Goal: Information Seeking & Learning: Learn about a topic

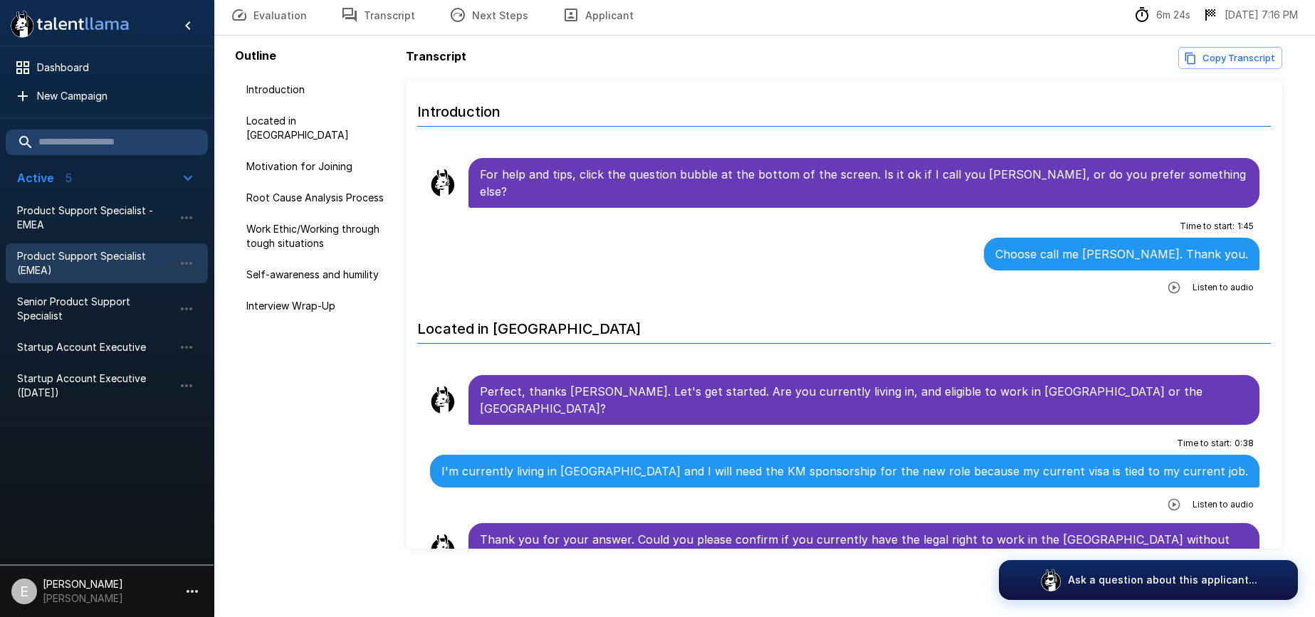
scroll to position [375, 0]
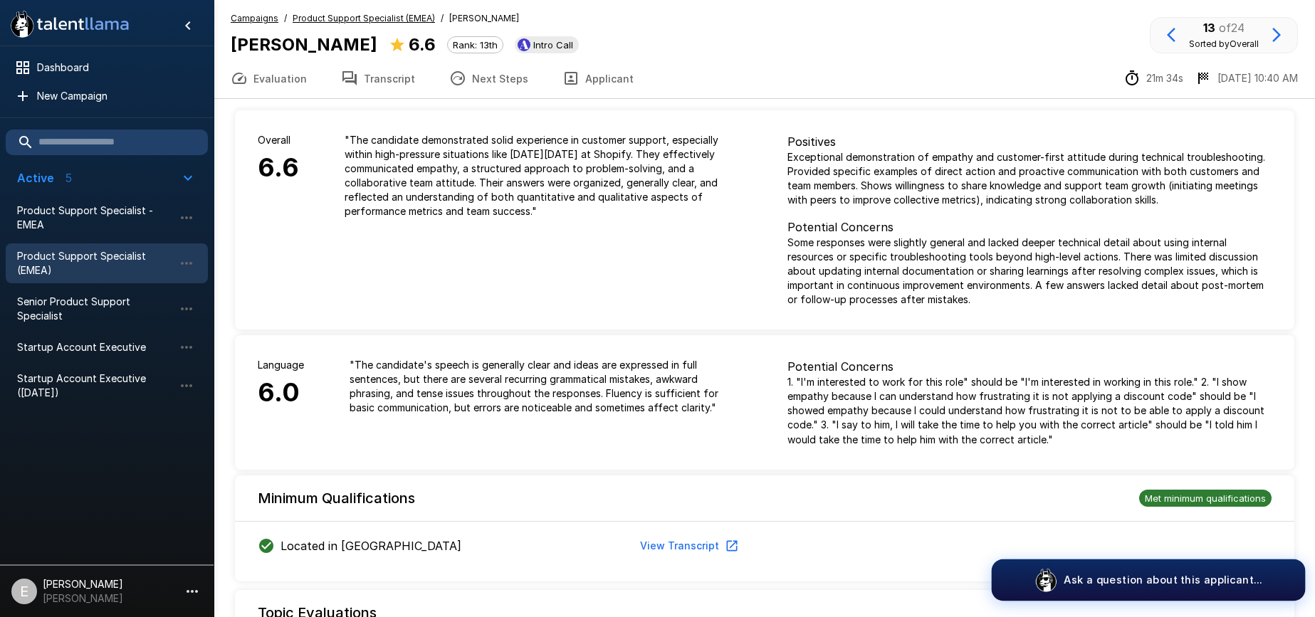
click at [1140, 576] on p "Ask a question about this applicant..." at bounding box center [1163, 580] width 199 height 15
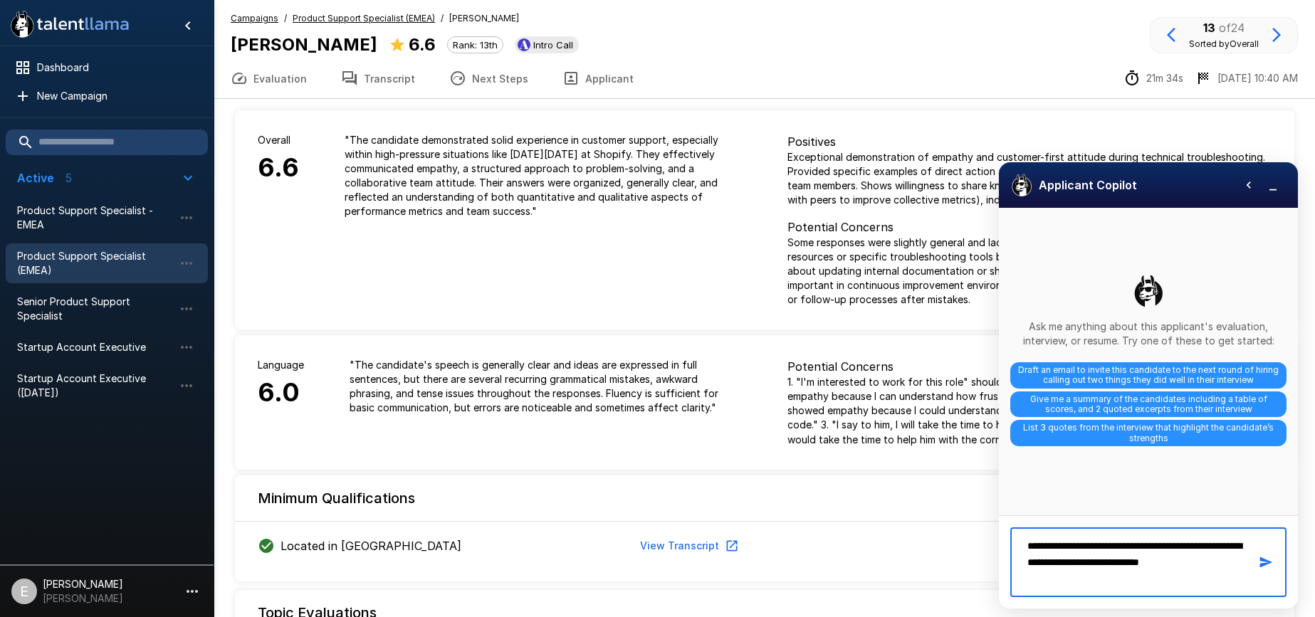
click at [1104, 566] on textarea "**********" at bounding box center [1134, 563] width 229 height 58
type textarea "**********"
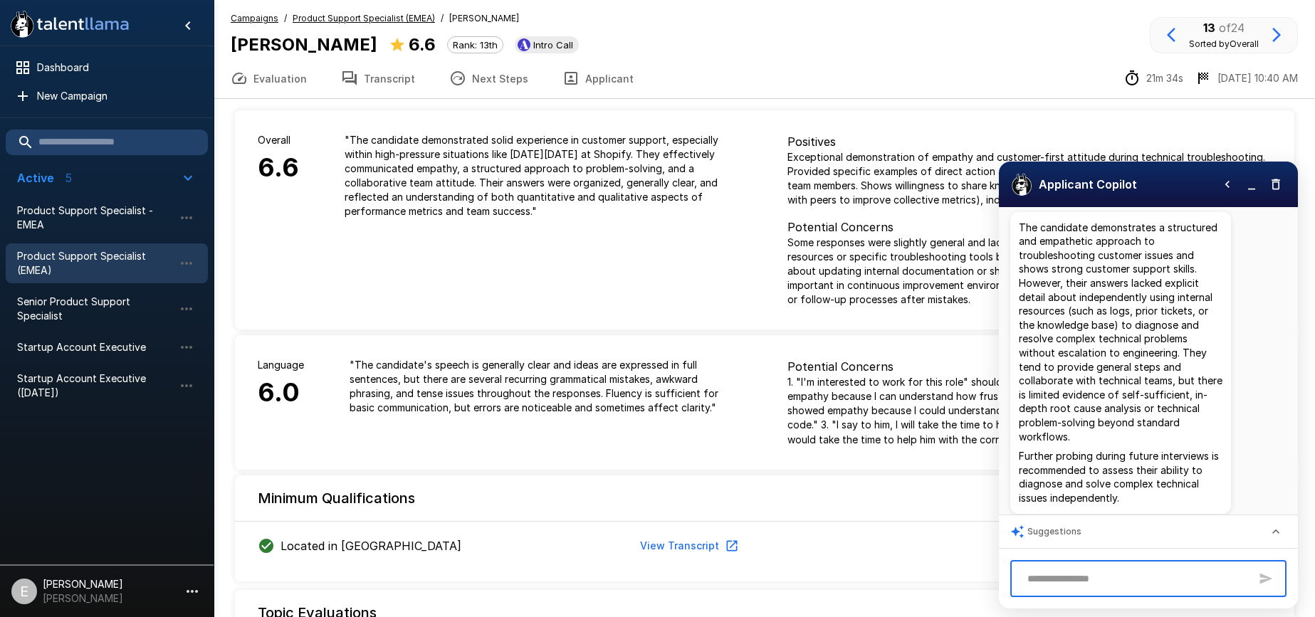
scroll to position [93, 0]
click at [375, 83] on button "Transcript" at bounding box center [378, 78] width 108 height 40
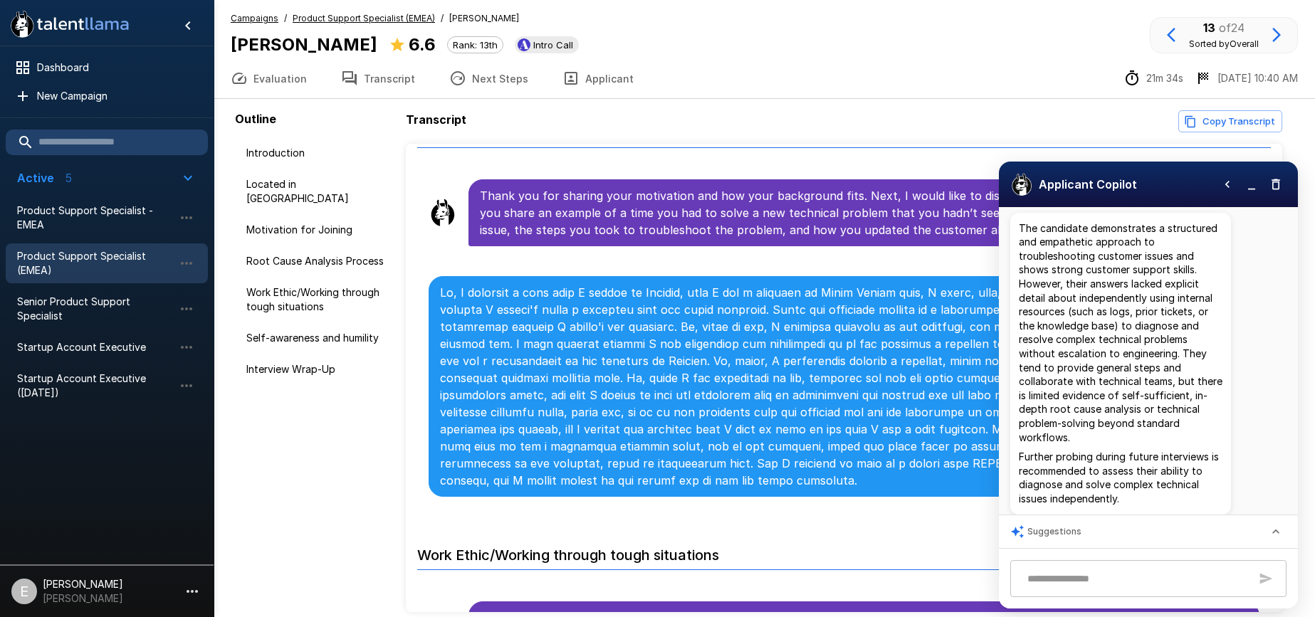
scroll to position [747, 0]
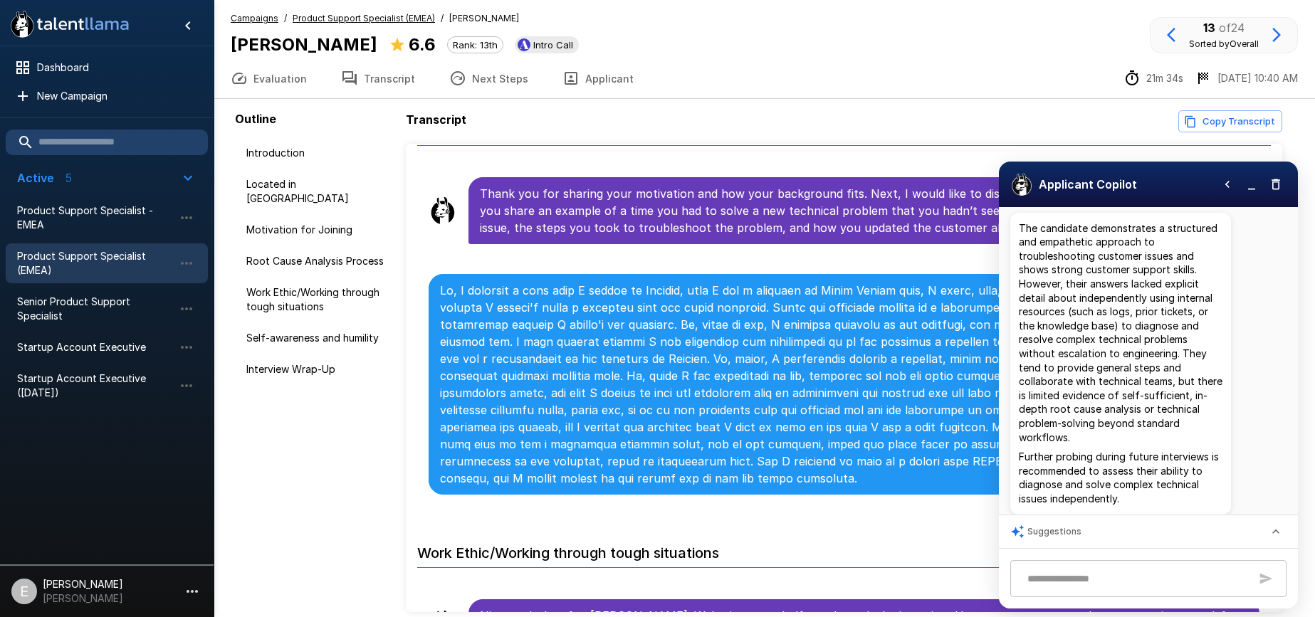
click at [1246, 185] on icon "button" at bounding box center [1252, 184] width 14 height 14
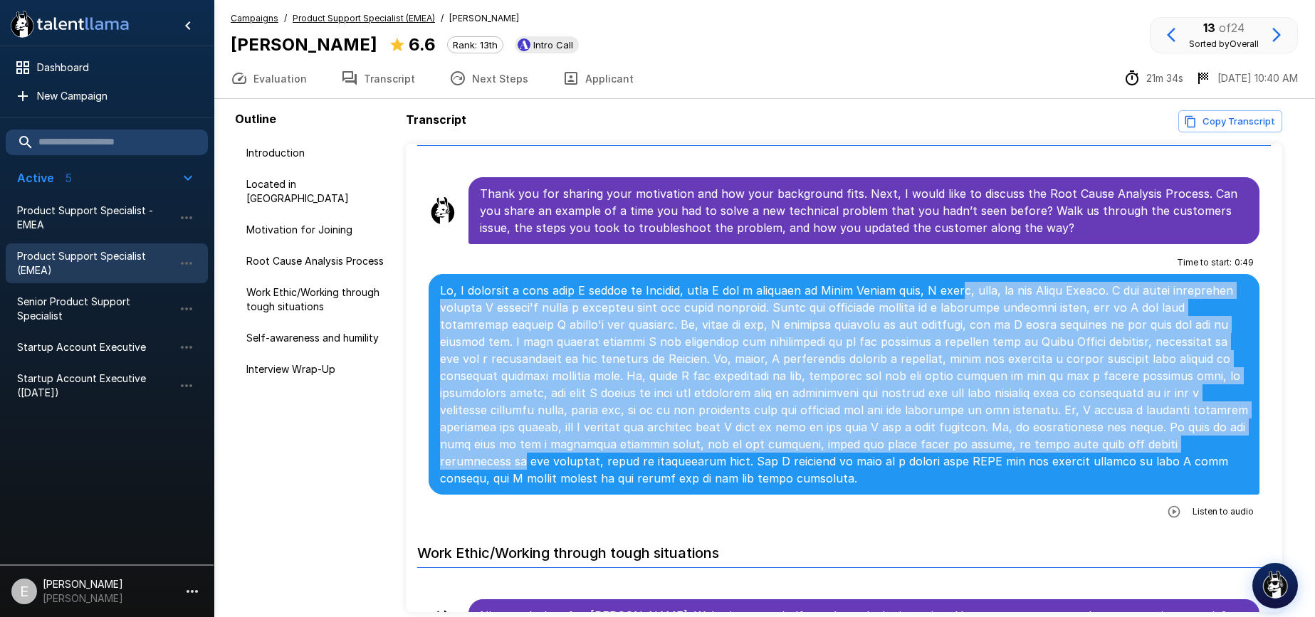
drag, startPoint x: 964, startPoint y: 262, endPoint x: 971, endPoint y: 402, distance: 140.5
click at [971, 402] on p at bounding box center [844, 384] width 809 height 205
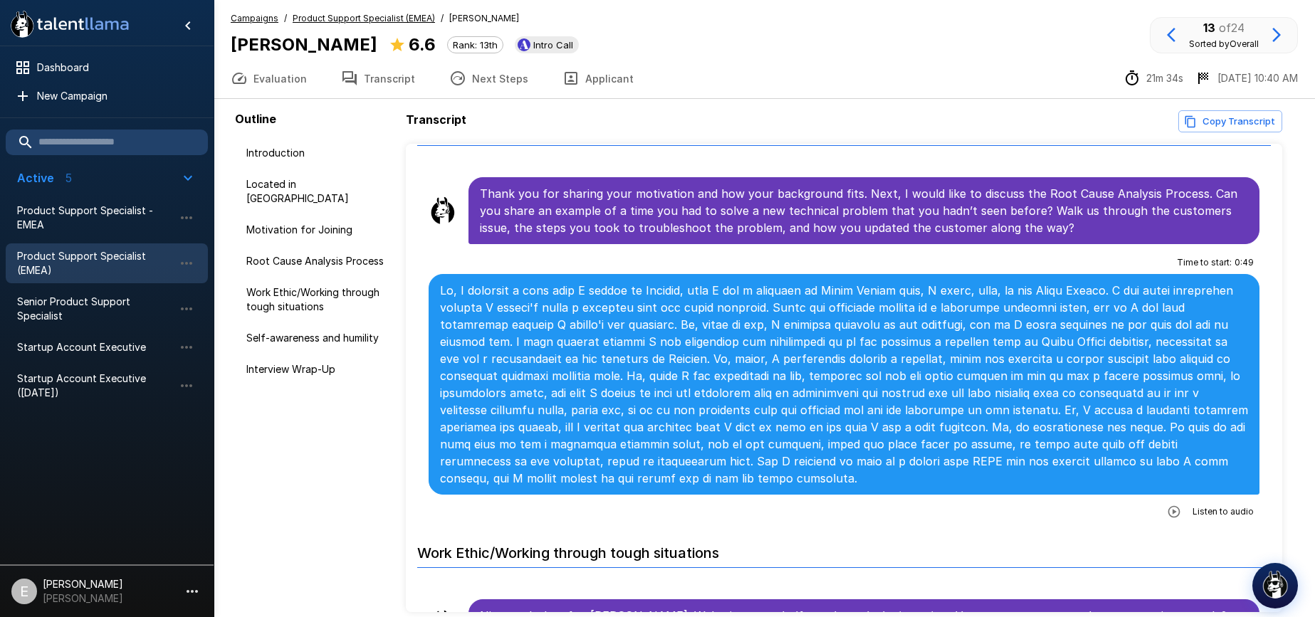
click at [877, 350] on p at bounding box center [844, 384] width 809 height 205
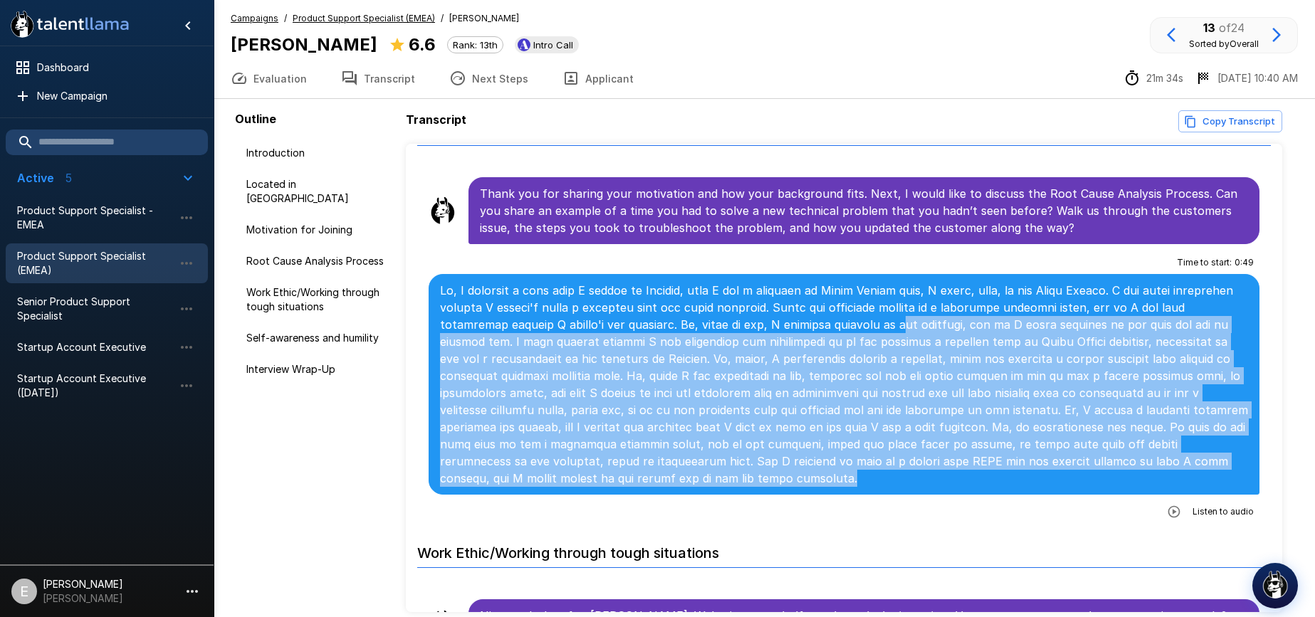
drag, startPoint x: 808, startPoint y: 288, endPoint x: 823, endPoint y: 436, distance: 148.9
click at [823, 436] on p at bounding box center [844, 384] width 809 height 205
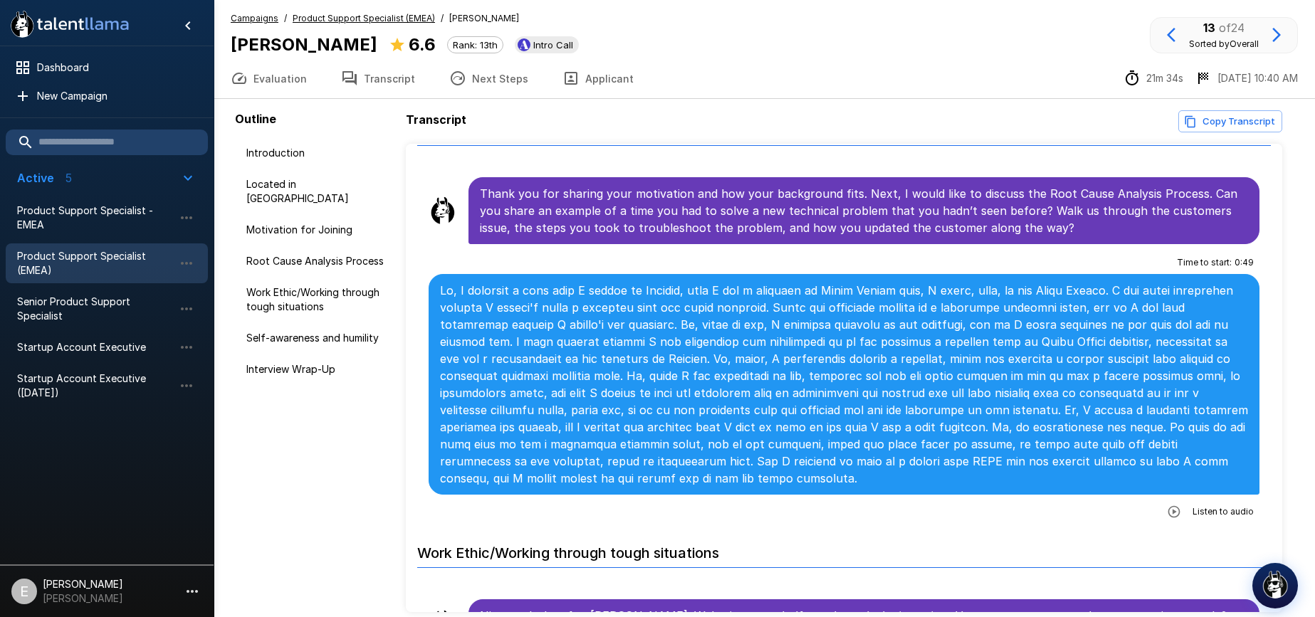
click at [674, 352] on p at bounding box center [844, 384] width 809 height 205
drag, startPoint x: 594, startPoint y: 347, endPoint x: 595, endPoint y: 370, distance: 23.5
click at [594, 353] on p at bounding box center [844, 384] width 809 height 205
click at [595, 370] on p at bounding box center [844, 384] width 809 height 205
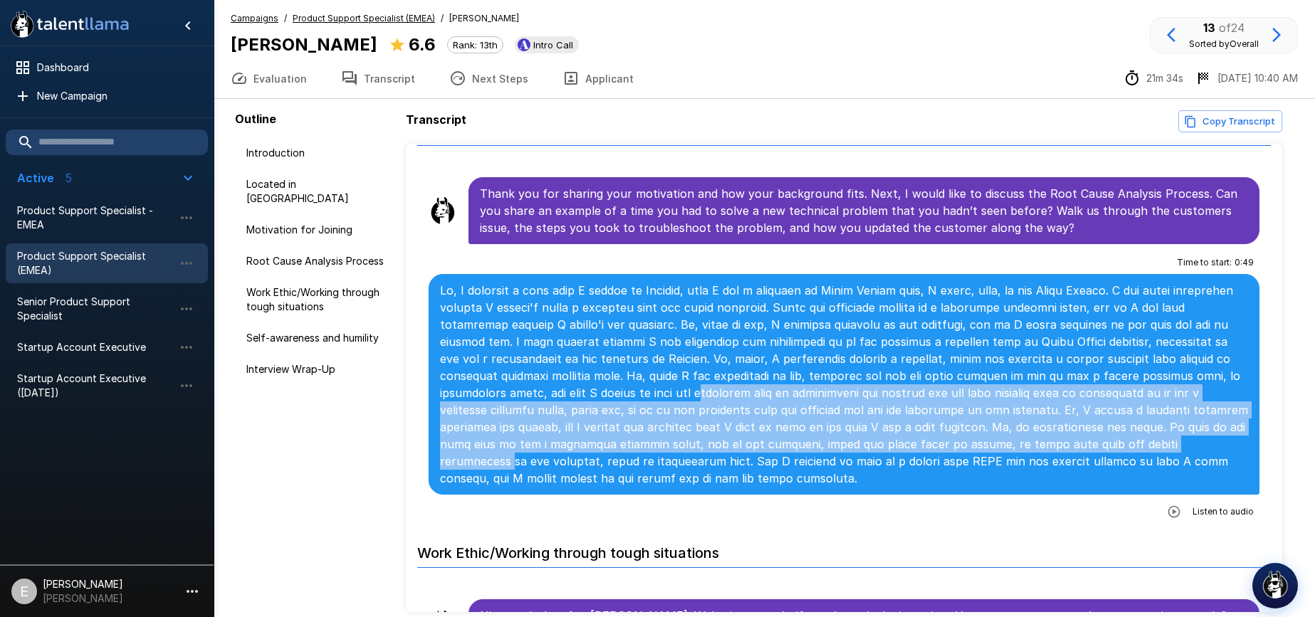
drag, startPoint x: 548, startPoint y: 362, endPoint x: 963, endPoint y: 407, distance: 418.2
click at [963, 407] on p at bounding box center [844, 384] width 809 height 205
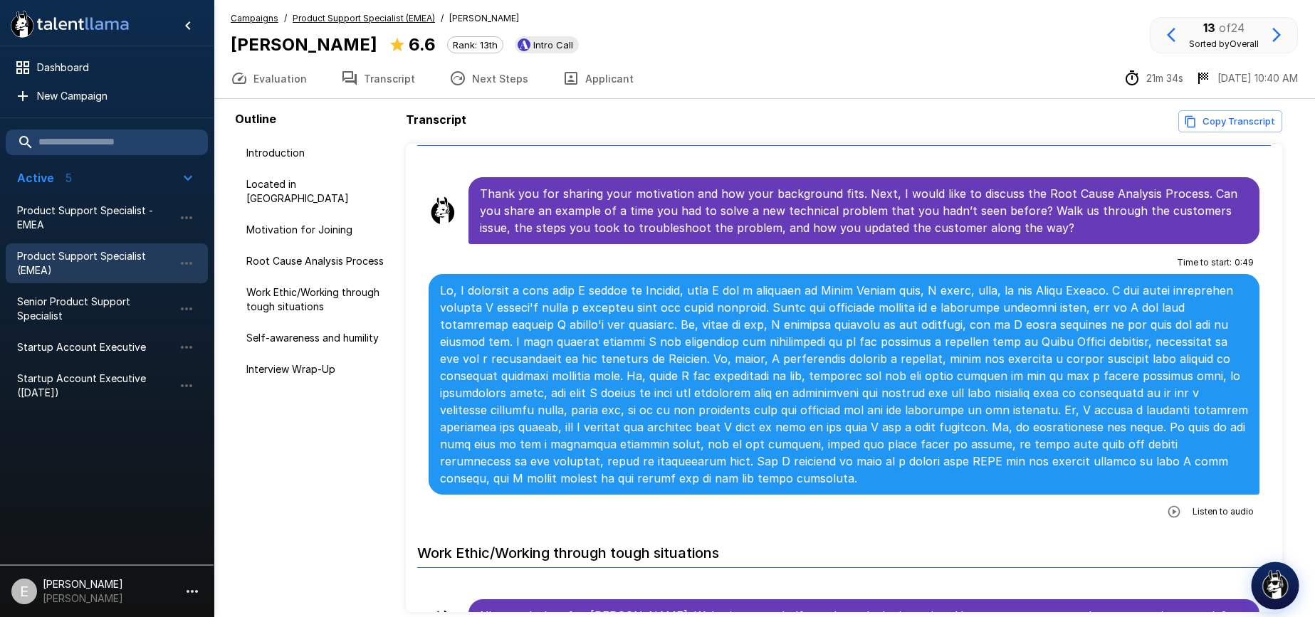
click at [1280, 585] on img "button" at bounding box center [1275, 585] width 30 height 30
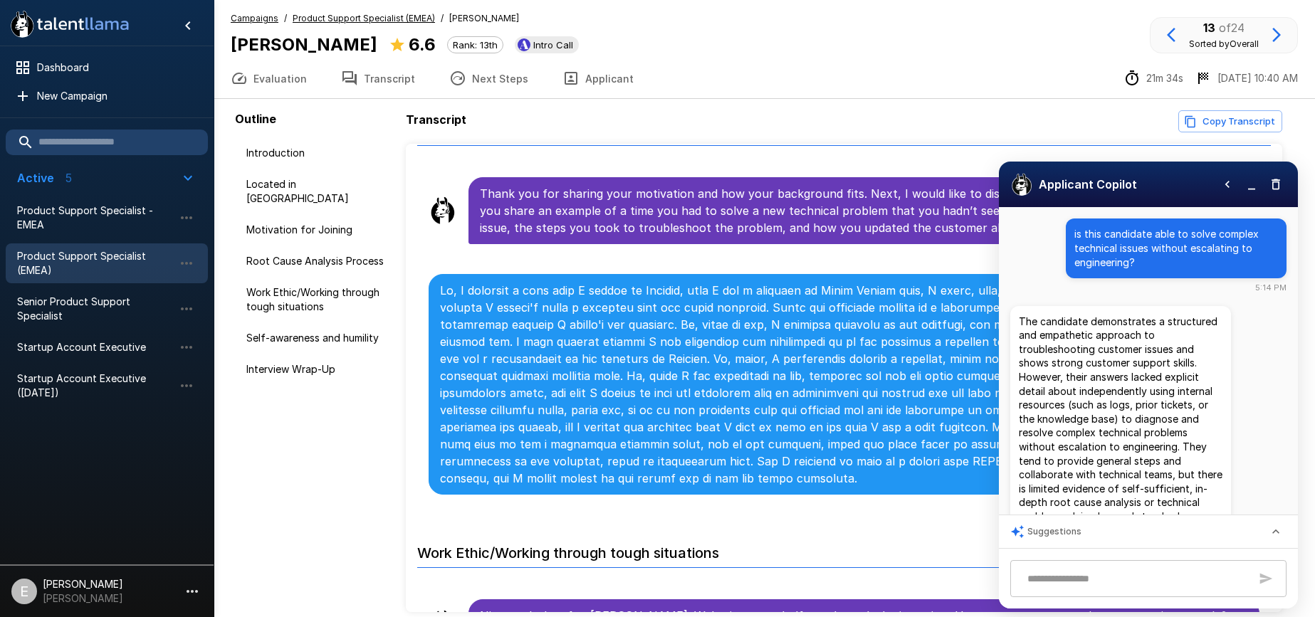
click at [1041, 363] on p "The candidate demonstrates a structured and empathetic approach to troubleshoot…" at bounding box center [1121, 427] width 204 height 224
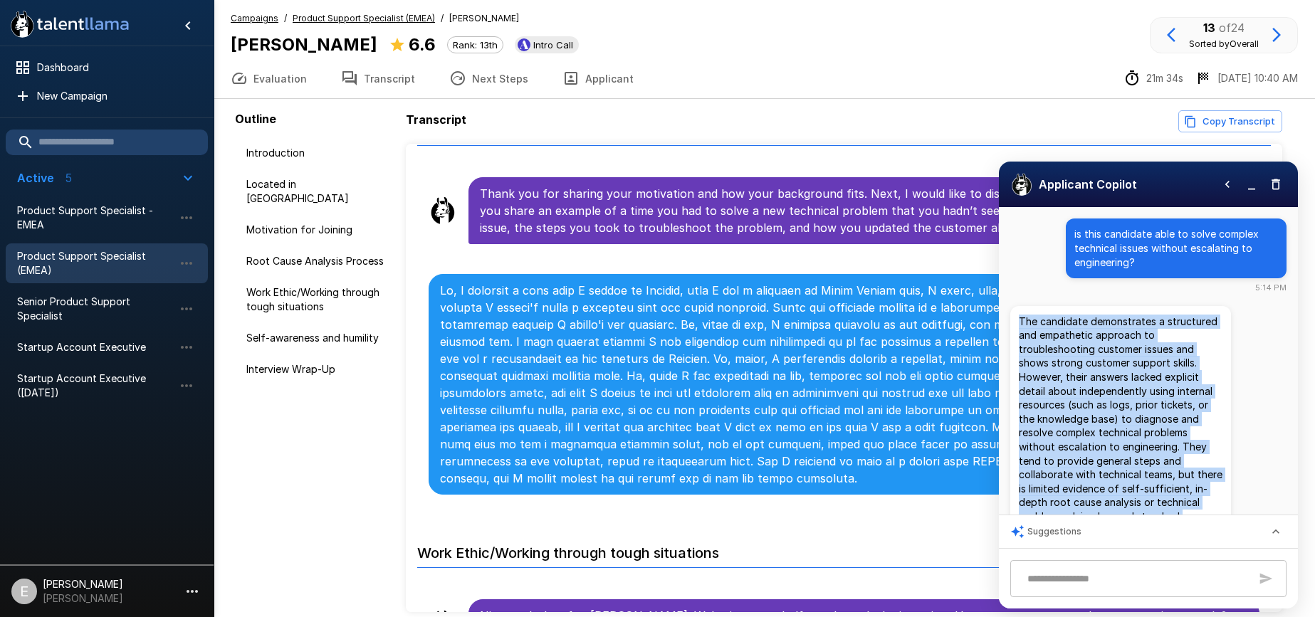
click at [1041, 363] on p "The candidate demonstrates a structured and empathetic approach to troubleshoot…" at bounding box center [1121, 427] width 204 height 224
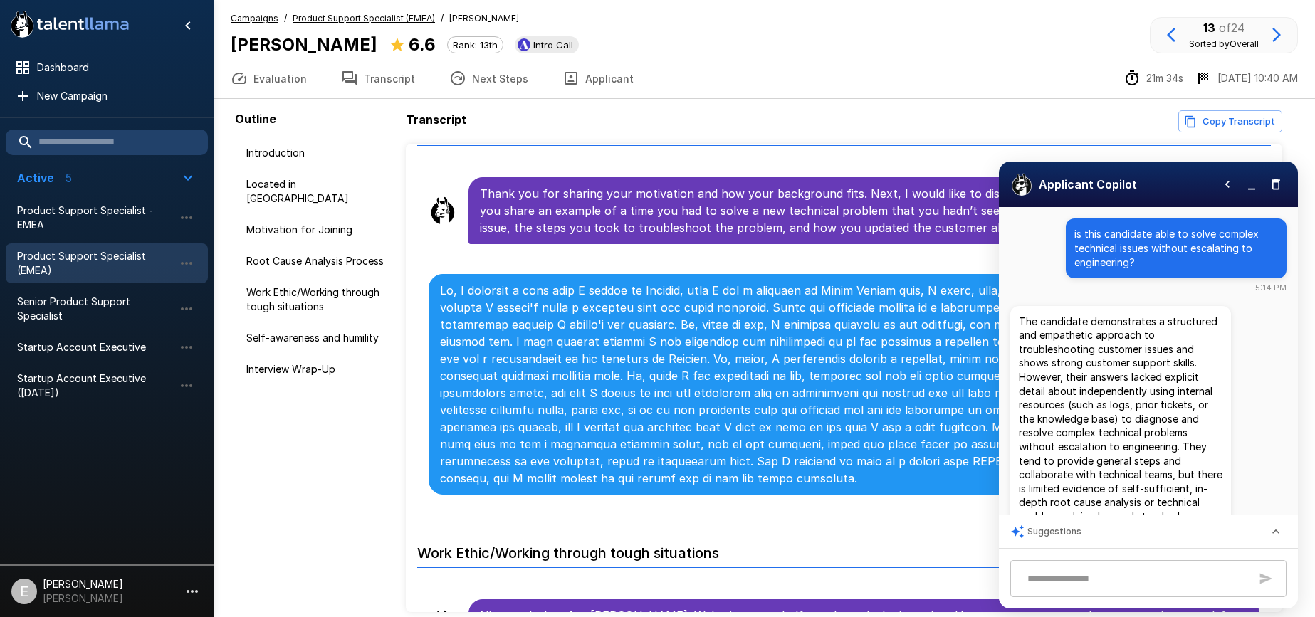
click at [1041, 363] on p "The candidate demonstrates a structured and empathetic approach to troubleshoot…" at bounding box center [1121, 427] width 204 height 224
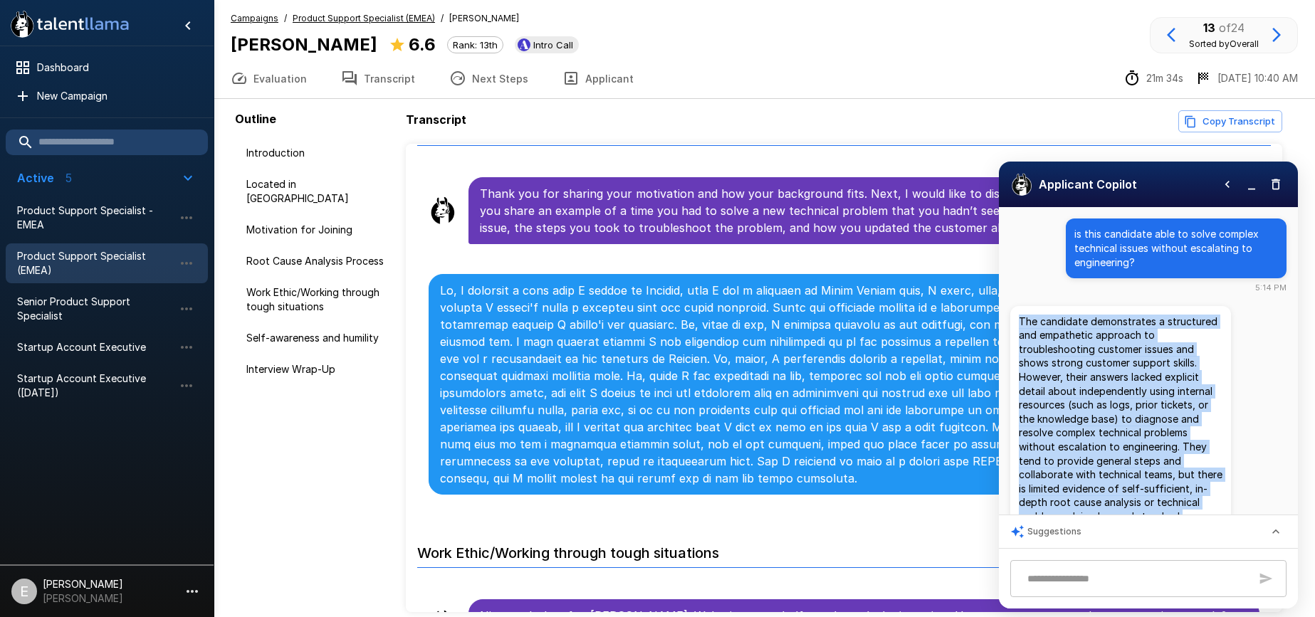
click at [1041, 363] on p "The candidate demonstrates a structured and empathetic approach to troubleshoot…" at bounding box center [1121, 427] width 204 height 224
copy div "The candidate demonstrates a structured and empathetic approach to troubleshoot…"
